Goal: Task Accomplishment & Management: Manage account settings

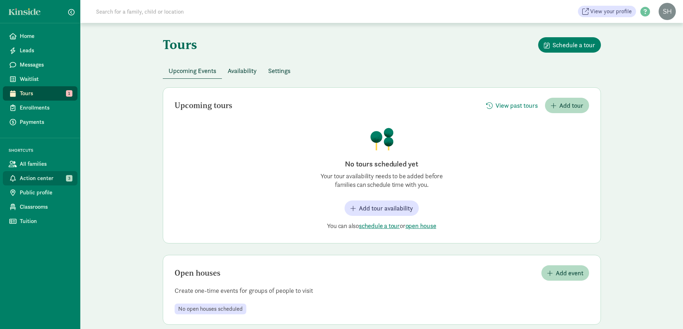
click at [48, 182] on span "Action center" at bounding box center [46, 178] width 52 height 9
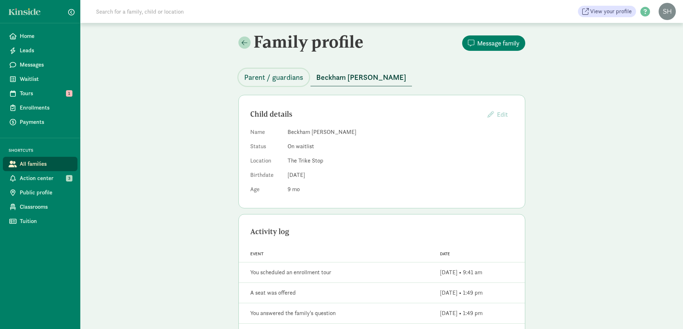
click at [279, 78] on span "Parent / guardians" at bounding box center [273, 77] width 59 height 11
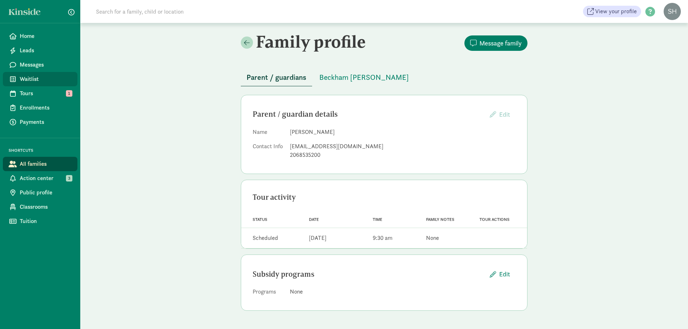
click at [44, 78] on span "Waitlist" at bounding box center [46, 79] width 52 height 9
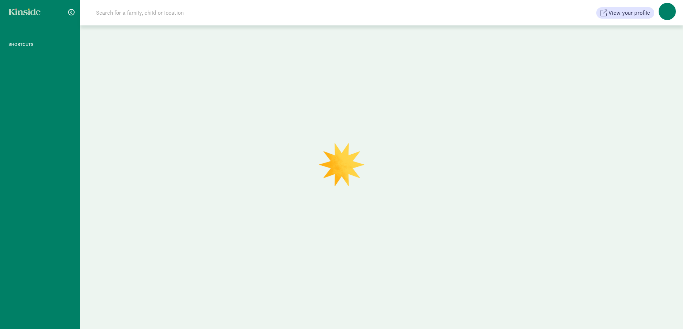
click at [135, 14] on input at bounding box center [192, 13] width 201 height 14
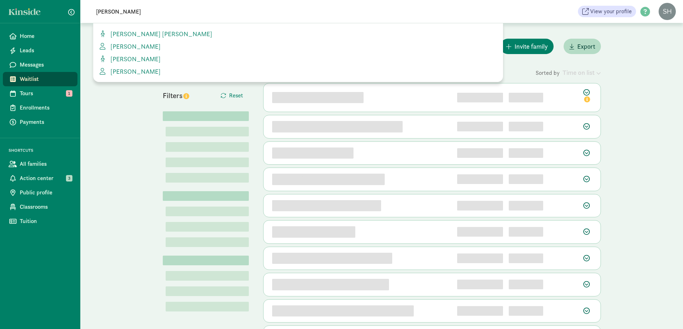
type input "smith"
click at [148, 47] on span "Cameron Smith" at bounding box center [133, 46] width 53 height 8
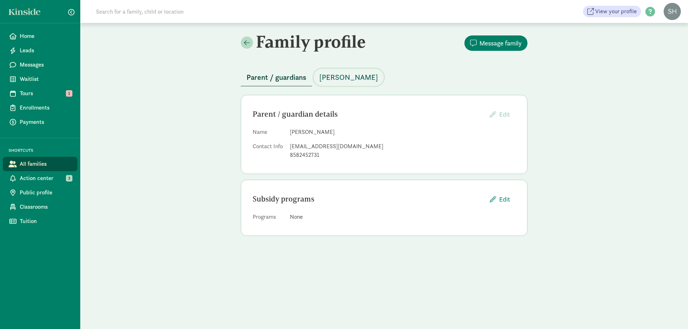
click at [353, 80] on span "Finn Petty Smith" at bounding box center [348, 77] width 59 height 11
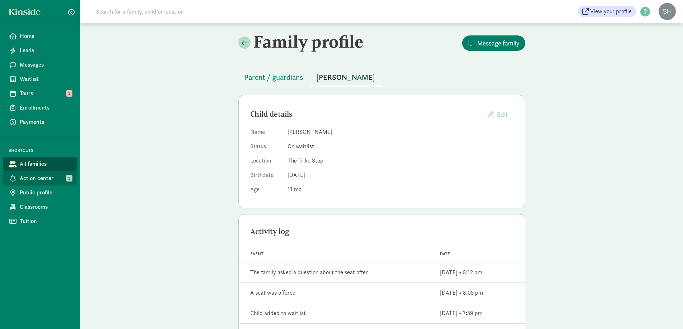
click at [43, 177] on span "Action center" at bounding box center [46, 178] width 52 height 9
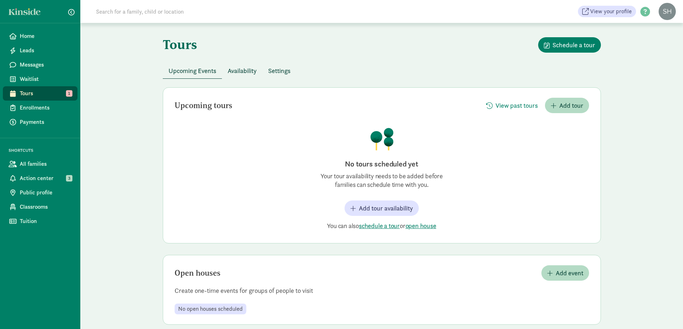
click at [236, 73] on span "Availability" at bounding box center [242, 71] width 29 height 10
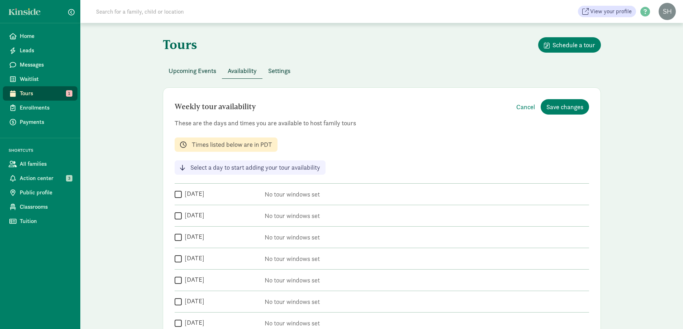
click at [273, 76] on button "Settings" at bounding box center [279, 70] width 34 height 15
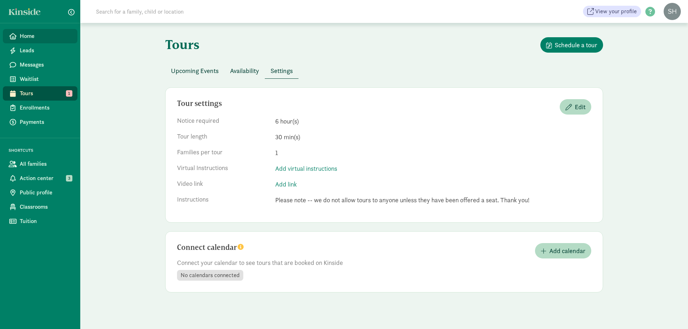
click at [28, 36] on span "Home" at bounding box center [46, 36] width 52 height 9
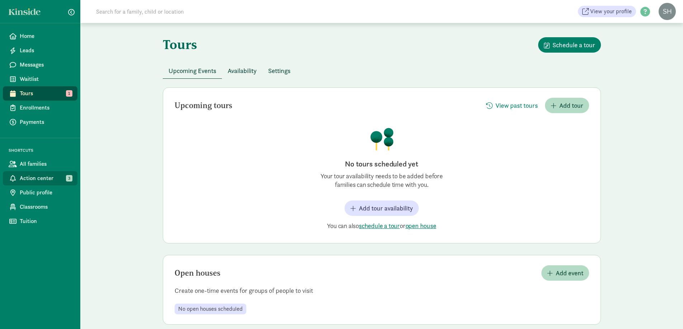
click at [49, 178] on span "Action center" at bounding box center [46, 178] width 52 height 9
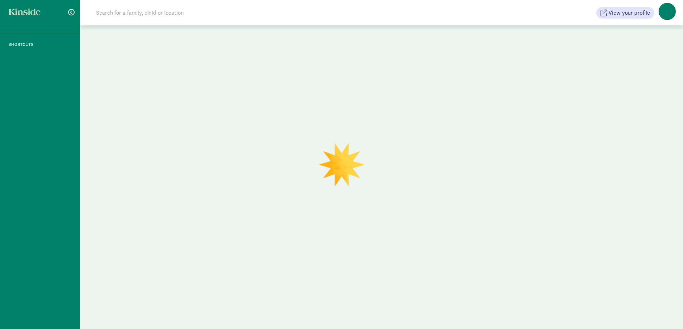
click at [160, 17] on input at bounding box center [192, 13] width 201 height 14
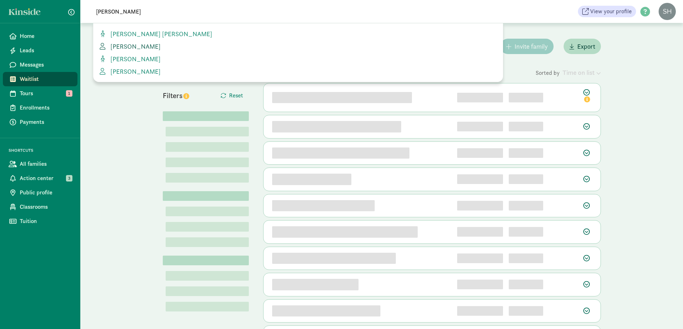
type input "smith"
click at [138, 42] on span "[PERSON_NAME]" at bounding box center [133, 46] width 53 height 8
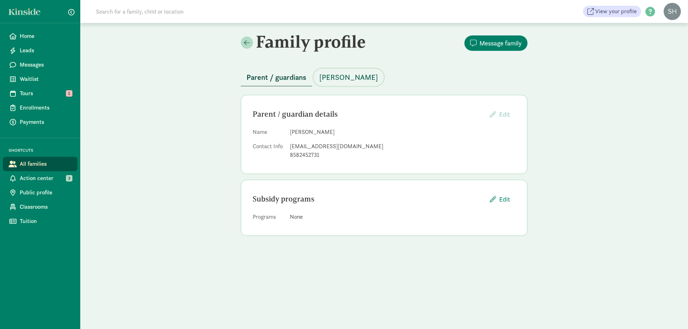
click at [369, 75] on span "Finn Petty Smith" at bounding box center [348, 77] width 59 height 11
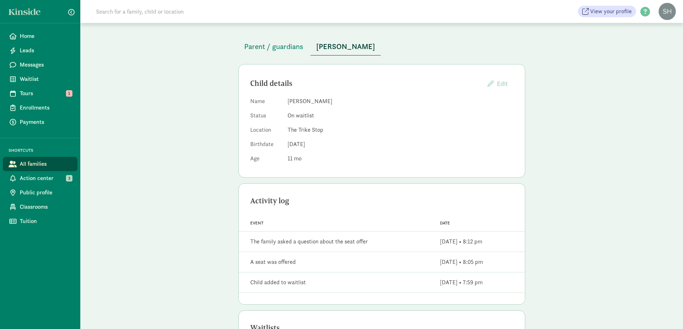
scroll to position [96, 0]
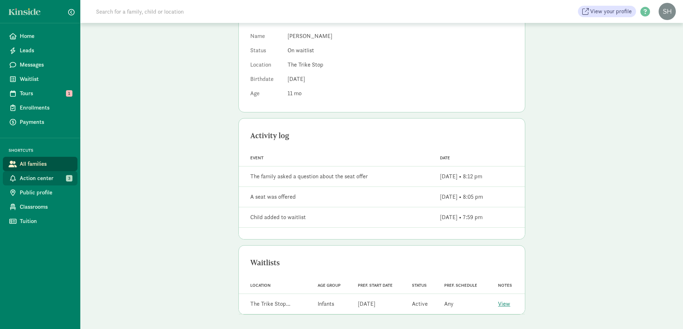
click at [39, 174] on span "Action center" at bounding box center [46, 178] width 52 height 9
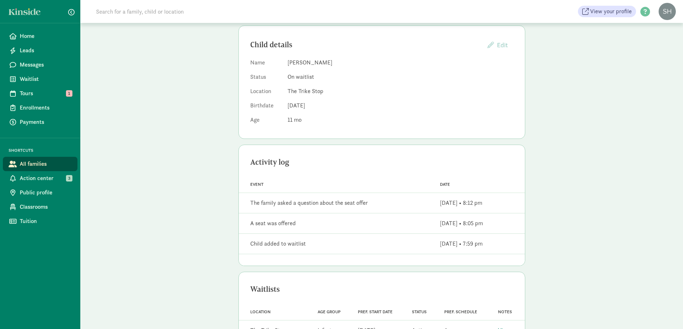
scroll to position [72, 0]
click at [48, 52] on span "Leads" at bounding box center [46, 50] width 52 height 9
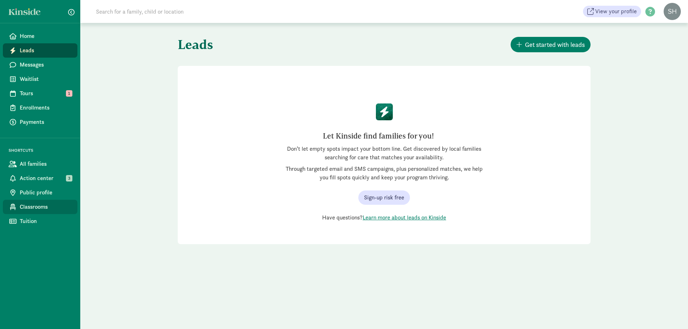
click at [53, 208] on span "Classrooms" at bounding box center [46, 207] width 52 height 9
